Goal: Connect with others: Connect with others

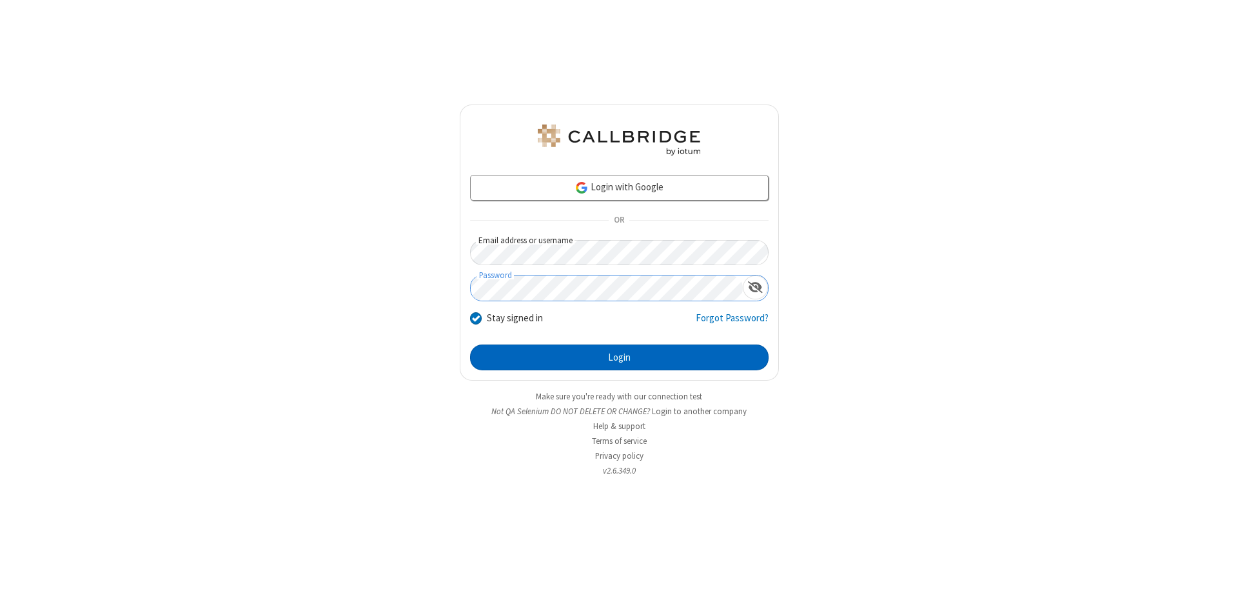
click at [619, 357] on button "Login" at bounding box center [619, 357] width 299 height 26
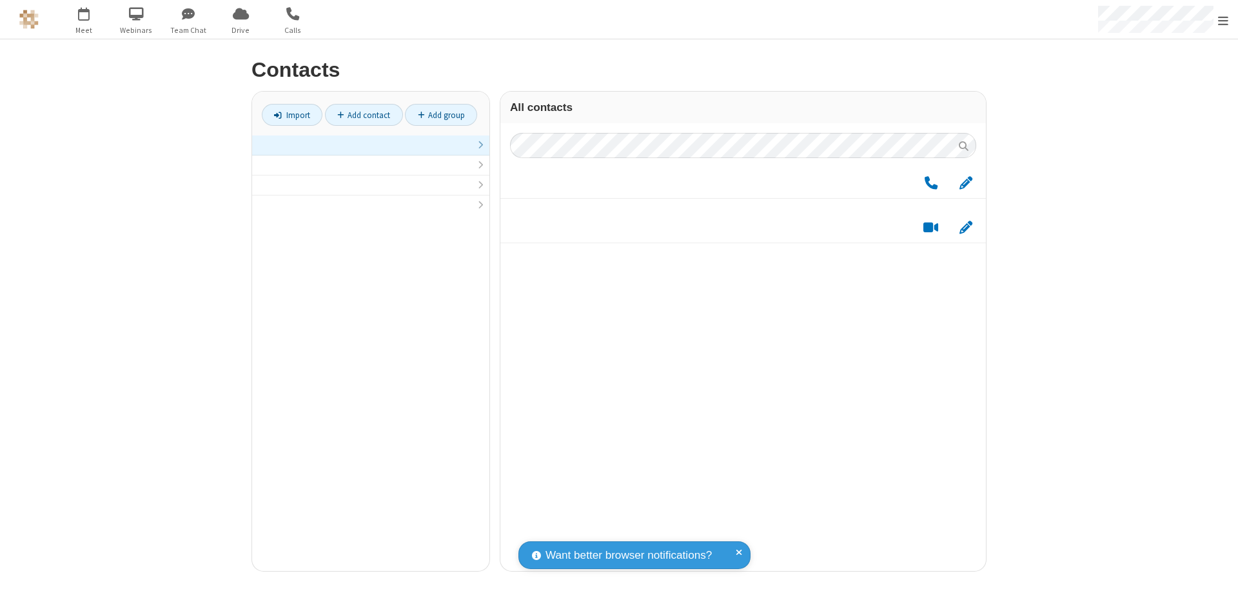
click at [371, 152] on link at bounding box center [370, 145] width 237 height 20
click at [441, 115] on link "Add group" at bounding box center [441, 115] width 72 height 22
